Goal: Information Seeking & Learning: Learn about a topic

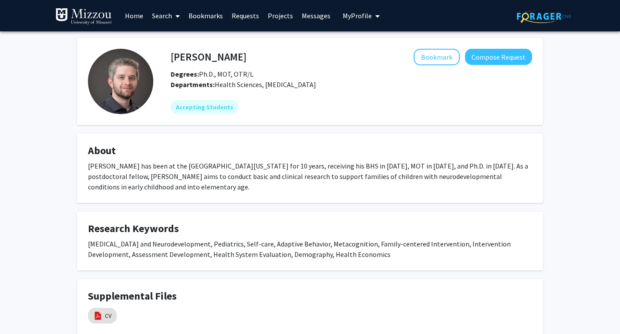
click at [134, 15] on link "Home" at bounding box center [134, 15] width 27 height 30
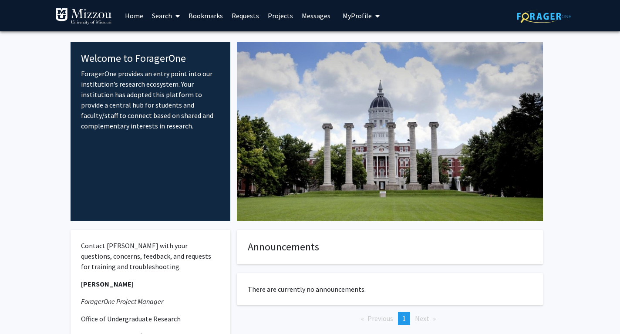
click at [164, 13] on link "Search" at bounding box center [166, 15] width 37 height 30
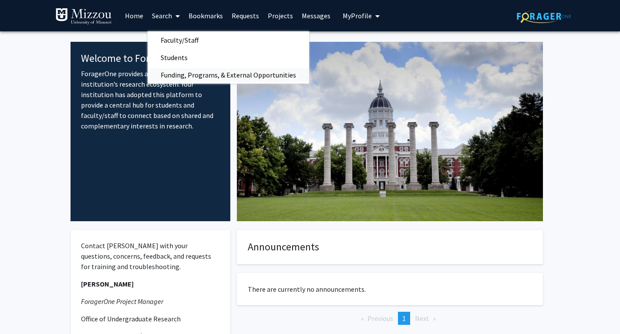
click at [185, 75] on span "Funding, Programs, & External Opportunities" at bounding box center [228, 74] width 161 height 17
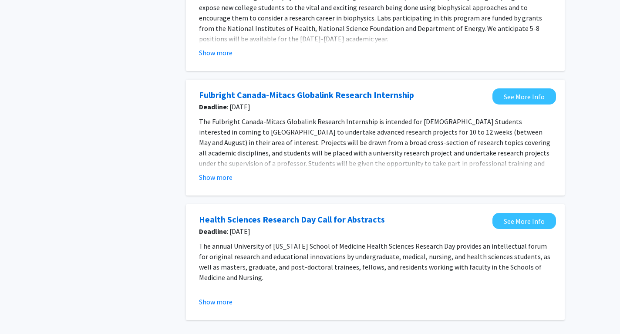
scroll to position [262, 0]
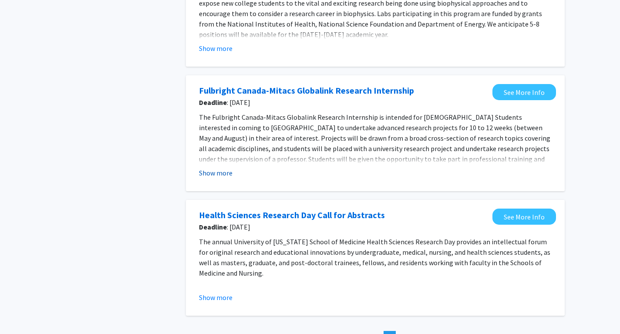
click at [212, 175] on button "Show more" at bounding box center [216, 173] width 34 height 10
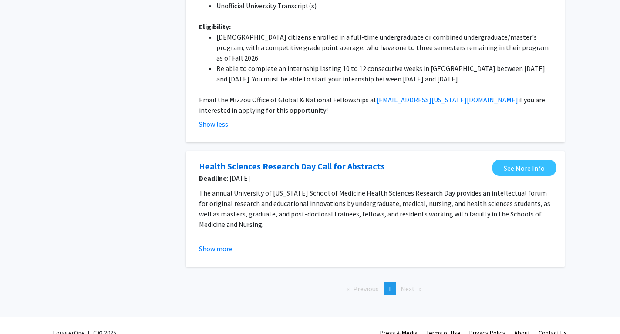
scroll to position [502, 0]
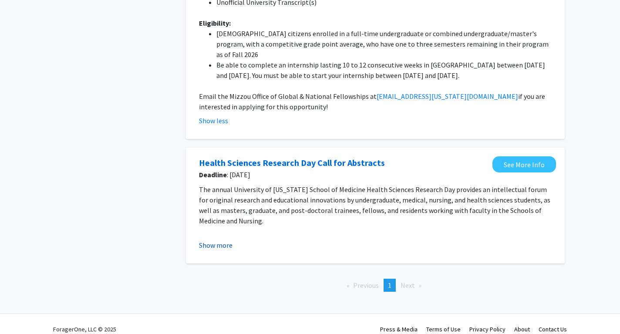
click at [216, 240] on button "Show more" at bounding box center [216, 245] width 34 height 10
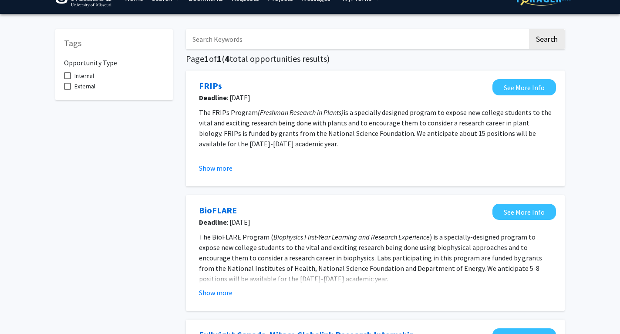
scroll to position [19, 0]
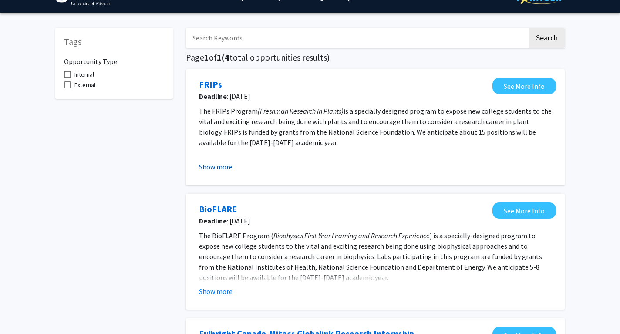
click at [215, 171] on button "Show more" at bounding box center [216, 166] width 34 height 10
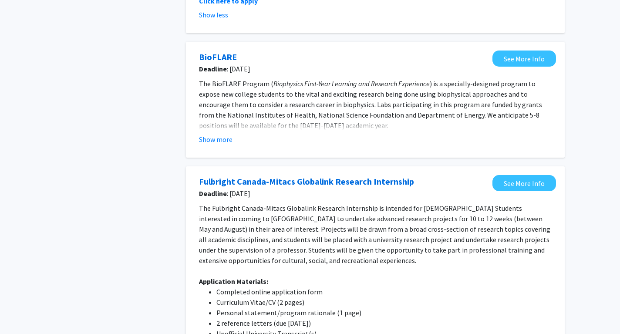
scroll to position [420, 0]
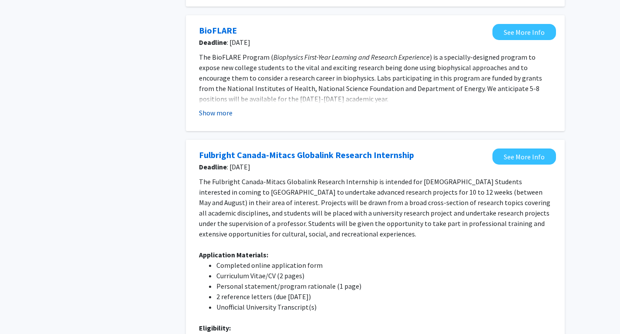
click at [218, 112] on button "Show more" at bounding box center [216, 113] width 34 height 10
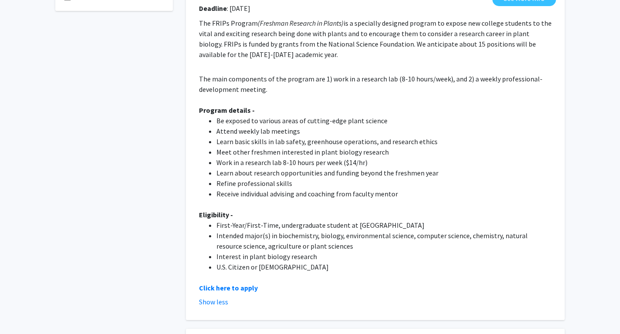
scroll to position [0, 0]
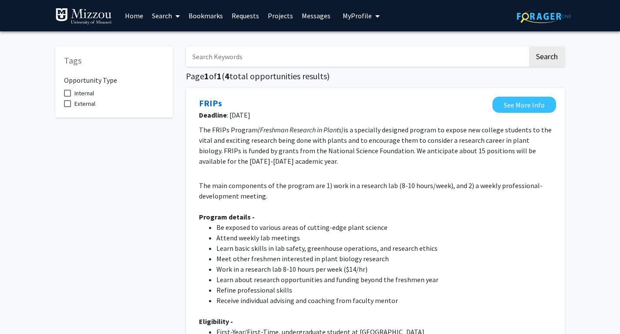
click at [160, 19] on link "Search" at bounding box center [166, 15] width 37 height 30
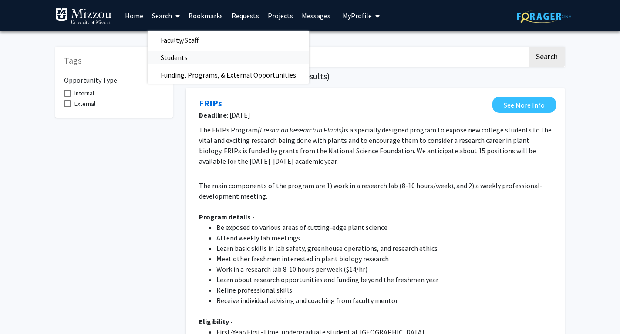
click at [173, 56] on span "Students" at bounding box center [174, 57] width 53 height 17
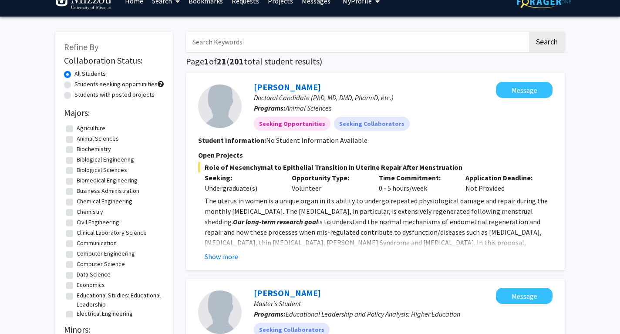
scroll to position [21, 0]
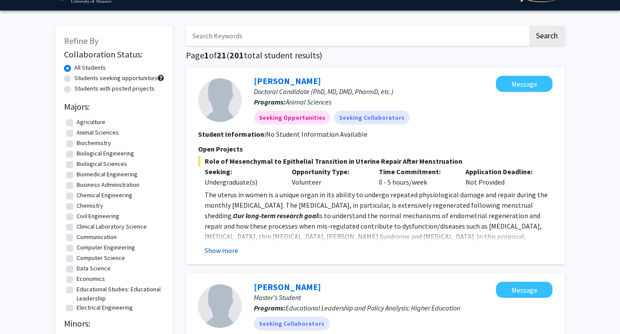
click at [219, 248] on button "Show more" at bounding box center [222, 250] width 34 height 10
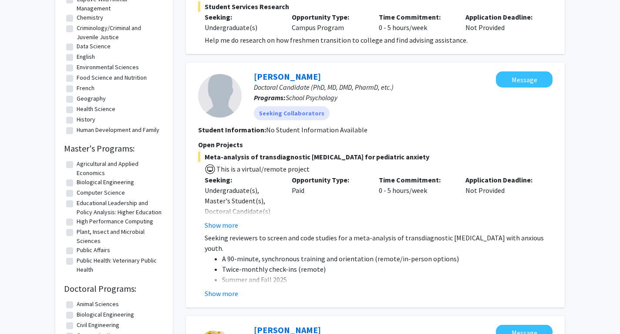
scroll to position [432, 0]
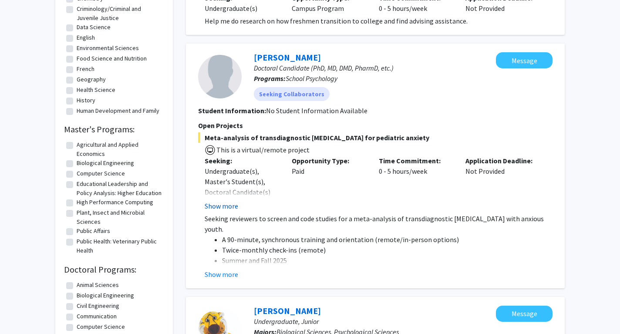
click at [214, 201] on button "Show more" at bounding box center [222, 206] width 34 height 10
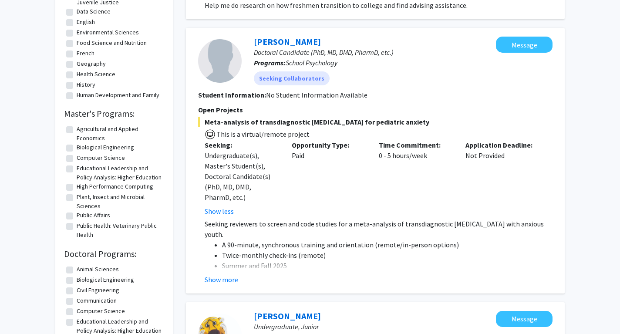
scroll to position [452, 0]
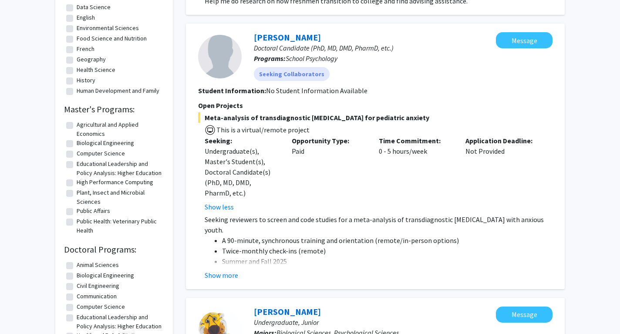
click at [219, 275] on div "[PERSON_NAME] Doctoral Candidate (PhD, MD, DMD, PharmD, etc.) Programs: School …" at bounding box center [375, 157] width 379 height 266
click at [214, 270] on button "Show more" at bounding box center [222, 275] width 34 height 10
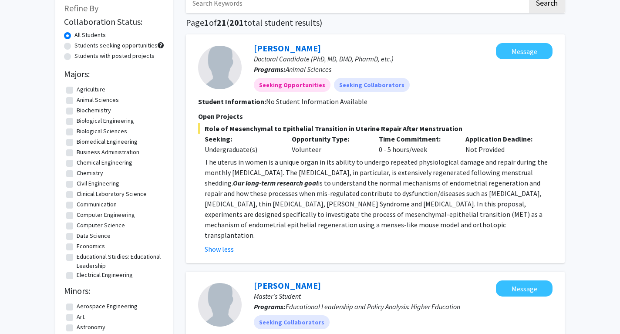
scroll to position [0, 0]
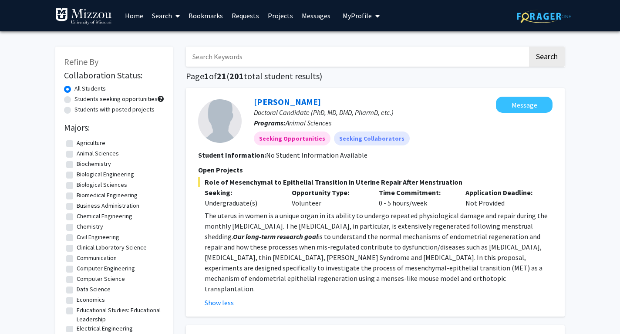
click at [74, 108] on label "Students with posted projects" at bounding box center [114, 109] width 80 height 9
click at [74, 108] on input "Students with posted projects" at bounding box center [77, 108] width 6 height 6
radio input "true"
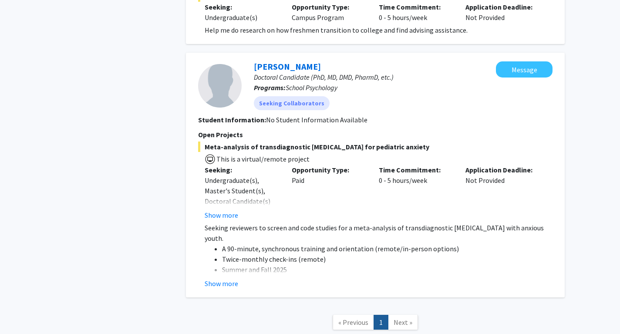
scroll to position [394, 0]
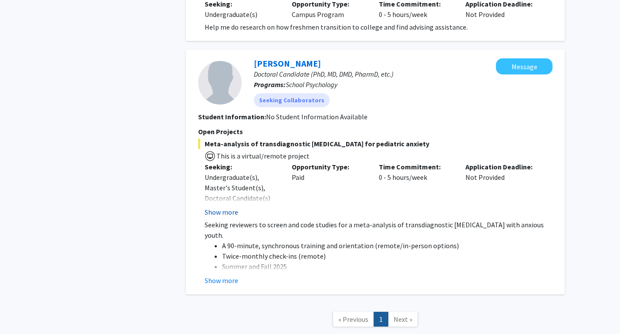
click at [215, 212] on button "Show more" at bounding box center [222, 212] width 34 height 10
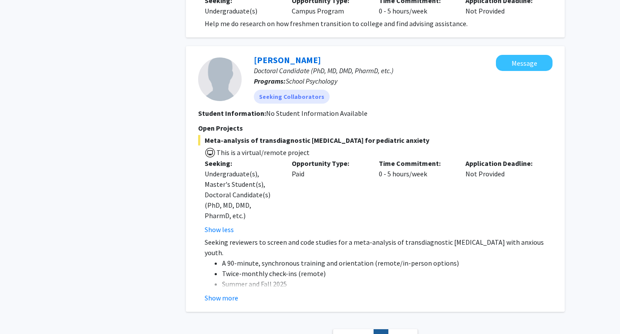
scroll to position [399, 0]
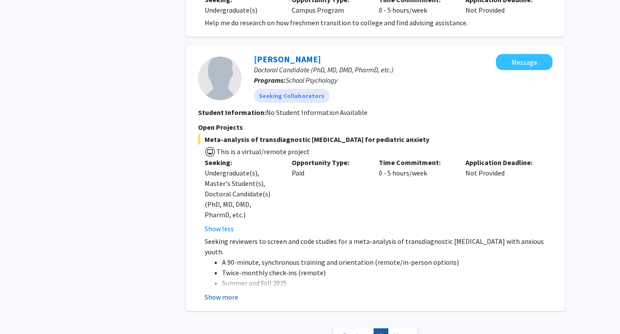
click at [208, 295] on button "Show more" at bounding box center [222, 297] width 34 height 10
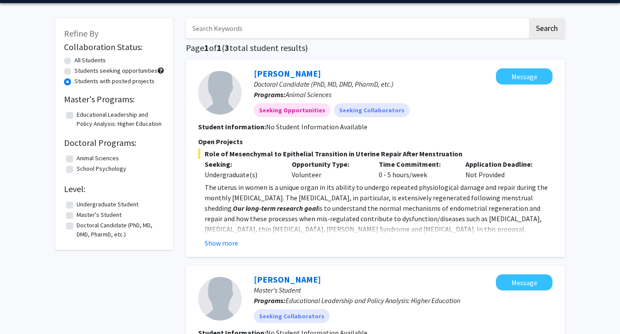
scroll to position [0, 0]
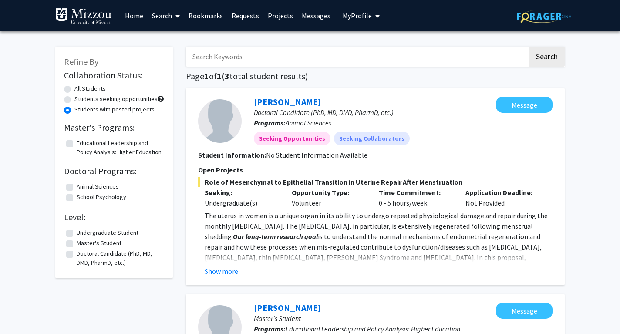
click at [71, 99] on div "Students seeking opportunities" at bounding box center [114, 99] width 100 height 10
click at [74, 99] on label "Students seeking opportunities" at bounding box center [115, 98] width 83 height 9
click at [74, 99] on input "Students seeking opportunities" at bounding box center [77, 97] width 6 height 6
radio input "true"
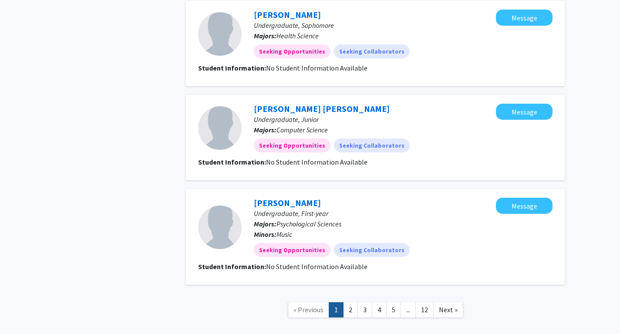
scroll to position [1113, 0]
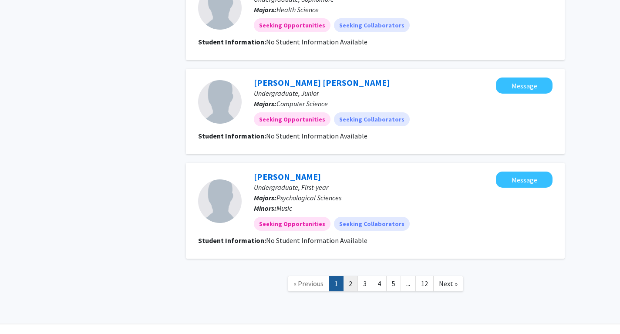
click at [351, 276] on link "2" at bounding box center [350, 283] width 15 height 15
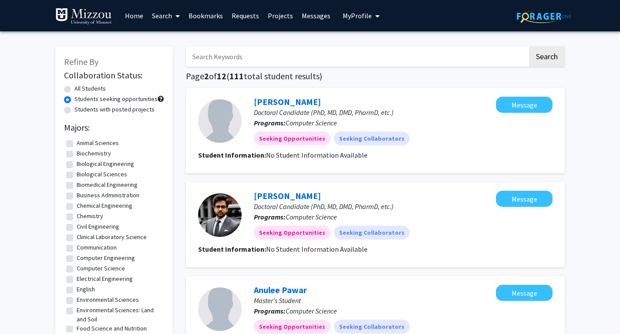
click at [74, 90] on label "All Students" at bounding box center [89, 88] width 31 height 9
click at [74, 90] on input "All Students" at bounding box center [77, 87] width 6 height 6
radio input "true"
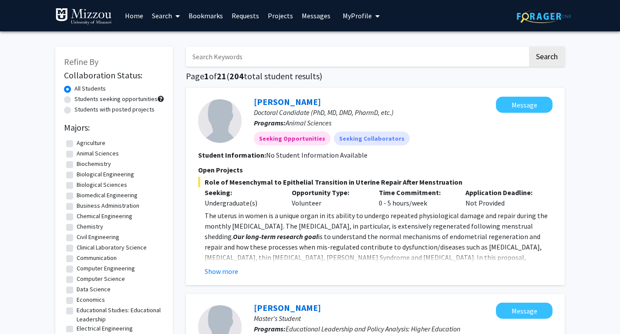
click at [162, 14] on link "Search" at bounding box center [166, 15] width 37 height 30
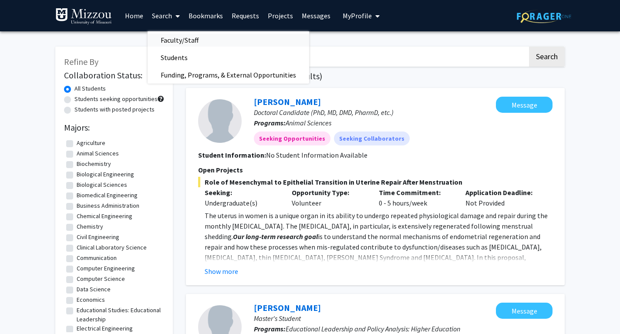
click at [182, 36] on span "Faculty/Staff" at bounding box center [180, 39] width 64 height 17
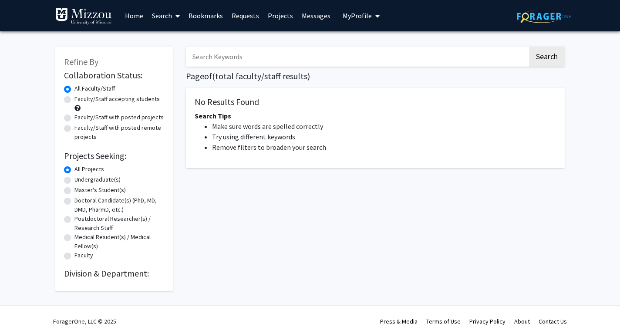
click at [167, 19] on link "Search" at bounding box center [166, 15] width 37 height 30
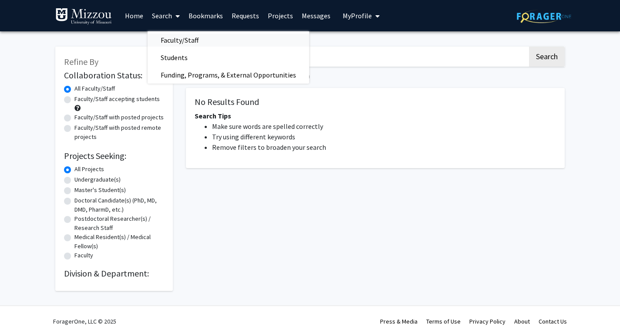
click at [173, 40] on span "Faculty/Staff" at bounding box center [180, 39] width 64 height 17
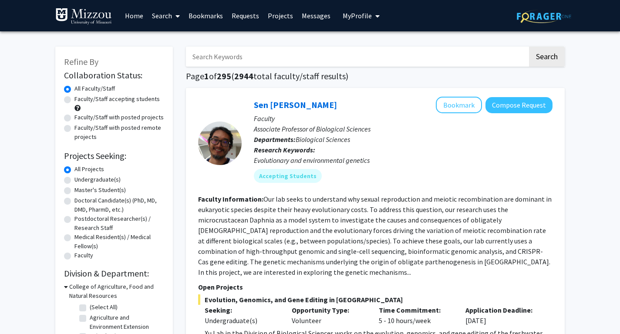
click at [74, 100] on label "Faculty/Staff accepting students" at bounding box center [116, 98] width 85 height 9
click at [74, 100] on input "Faculty/Staff accepting students" at bounding box center [77, 97] width 6 height 6
radio input "true"
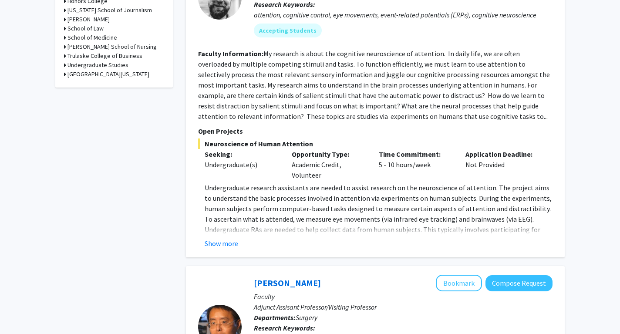
scroll to position [461, 0]
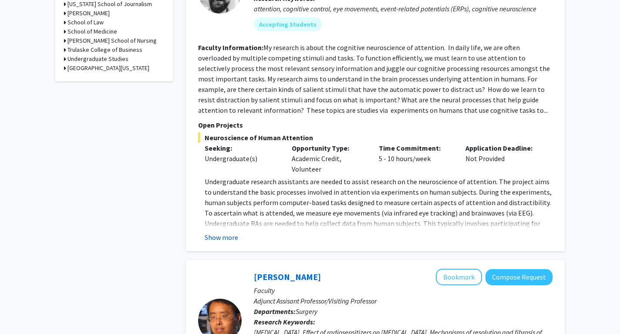
click at [222, 232] on button "Show more" at bounding box center [222, 237] width 34 height 10
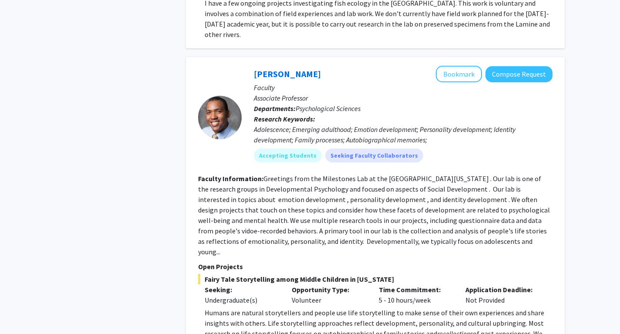
scroll to position [1831, 0]
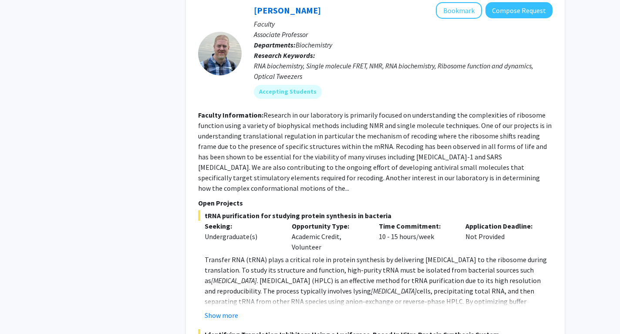
scroll to position [3043, 0]
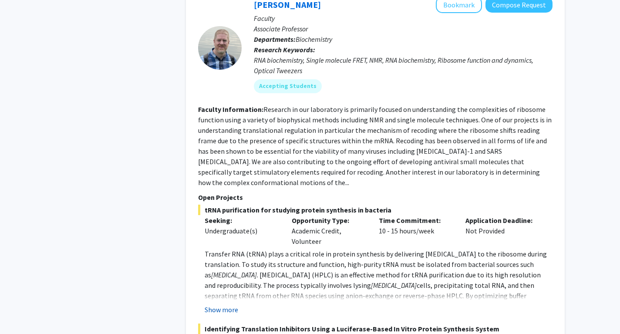
click at [214, 304] on button "Show more" at bounding box center [222, 309] width 34 height 10
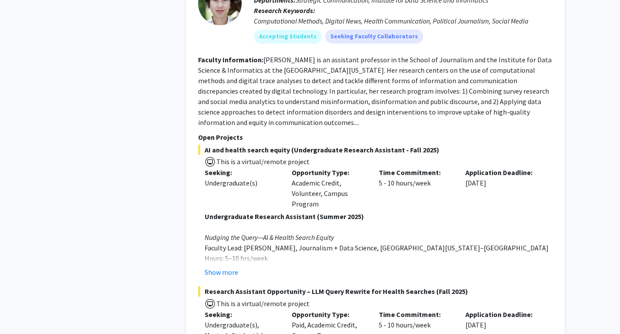
scroll to position [3924, 0]
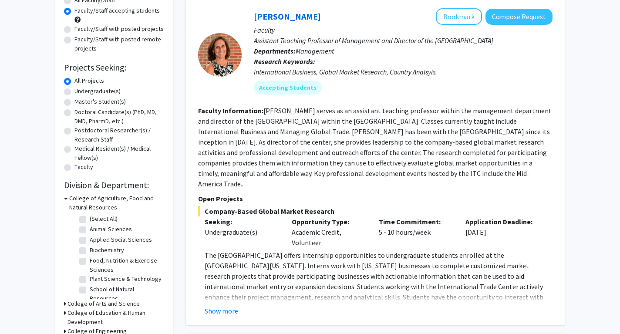
scroll to position [88, 0]
click at [219, 306] on button "Show more" at bounding box center [222, 311] width 34 height 10
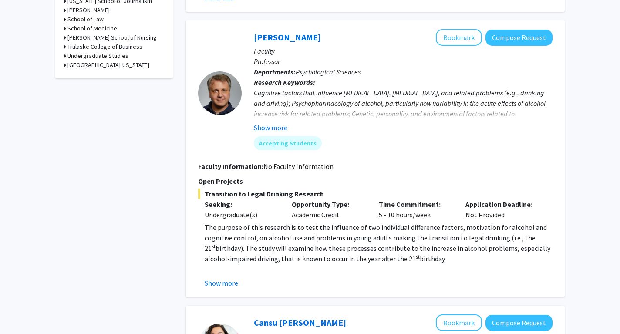
scroll to position [468, 0]
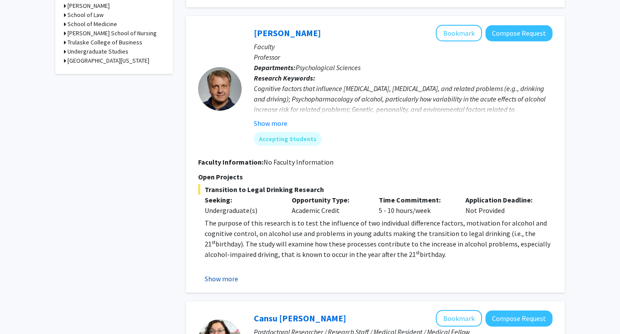
click at [217, 280] on button "Show more" at bounding box center [222, 278] width 34 height 10
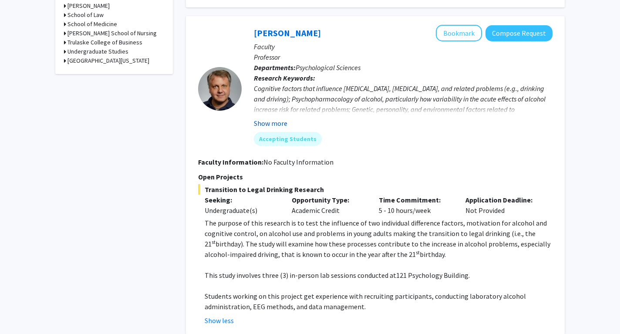
click at [262, 122] on button "Show more" at bounding box center [271, 123] width 34 height 10
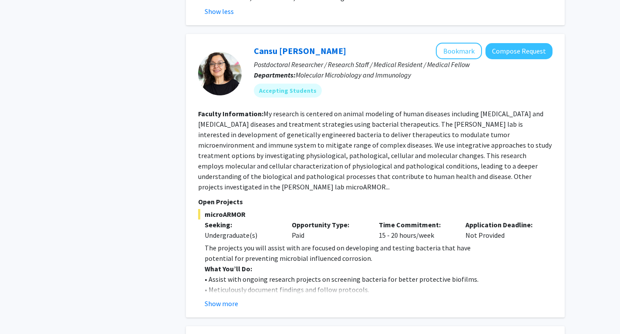
scroll to position [792, 0]
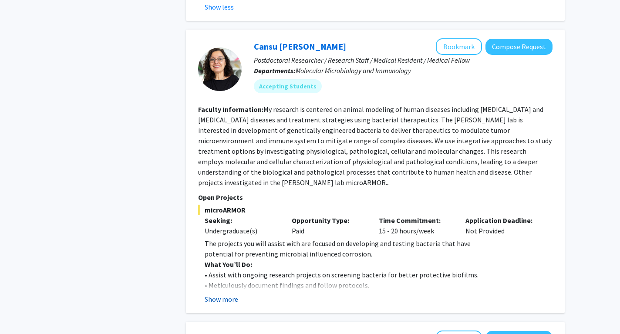
click at [222, 298] on button "Show more" at bounding box center [222, 299] width 34 height 10
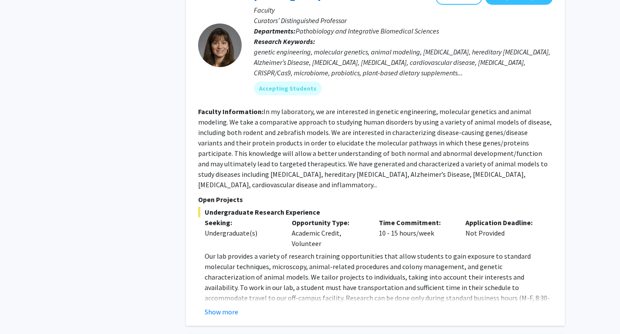
scroll to position [1302, 0]
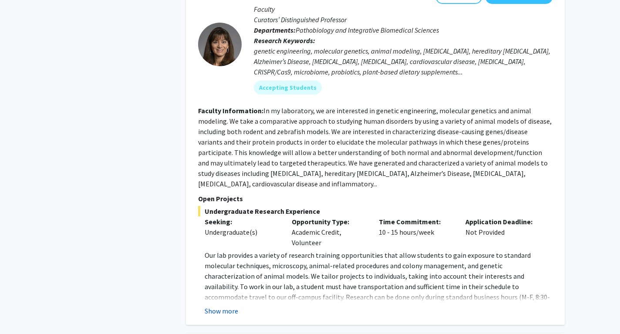
click at [230, 306] on button "Show more" at bounding box center [222, 311] width 34 height 10
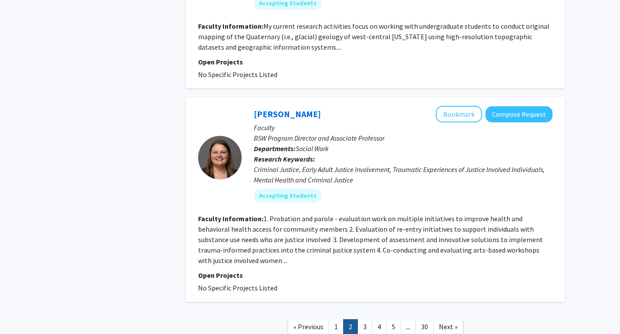
scroll to position [2643, 0]
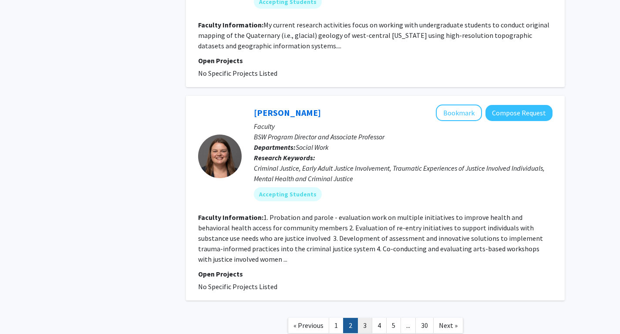
click at [361, 318] on link "3" at bounding box center [364, 325] width 15 height 15
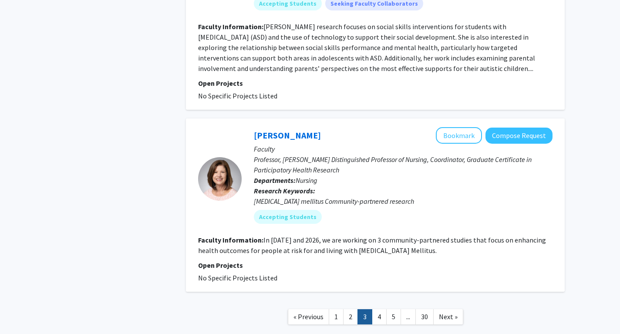
scroll to position [1849, 0]
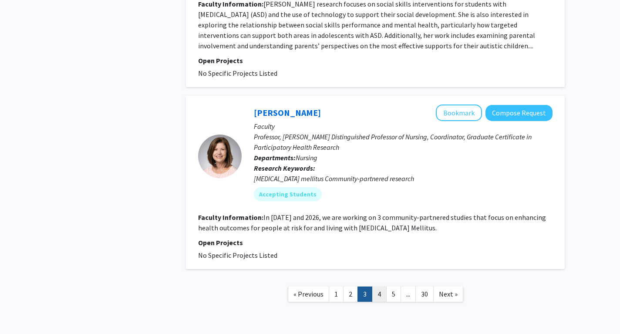
click at [382, 286] on link "4" at bounding box center [379, 293] width 15 height 15
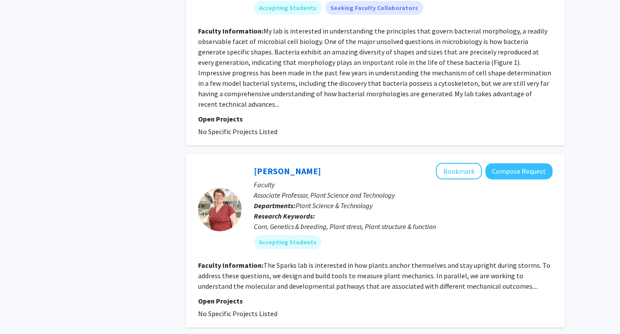
scroll to position [1979, 0]
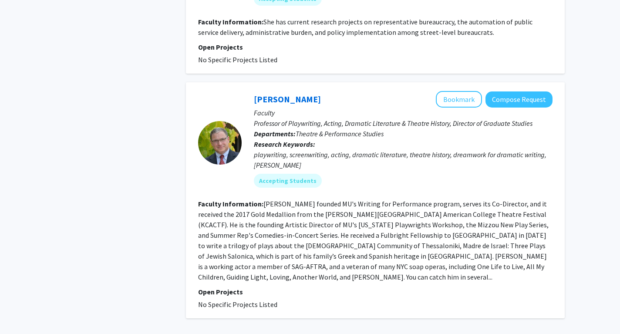
scroll to position [2093, 0]
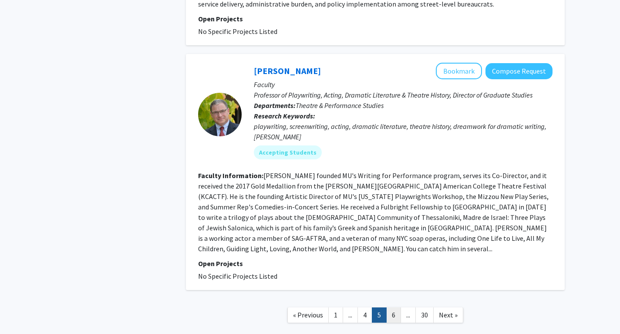
click at [390, 307] on link "6" at bounding box center [393, 314] width 15 height 15
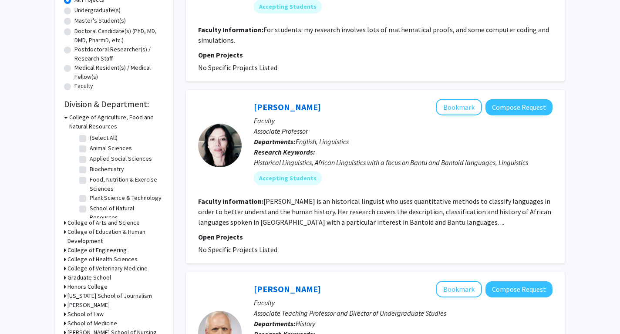
scroll to position [171, 0]
